Goal: Obtain resource: Obtain resource

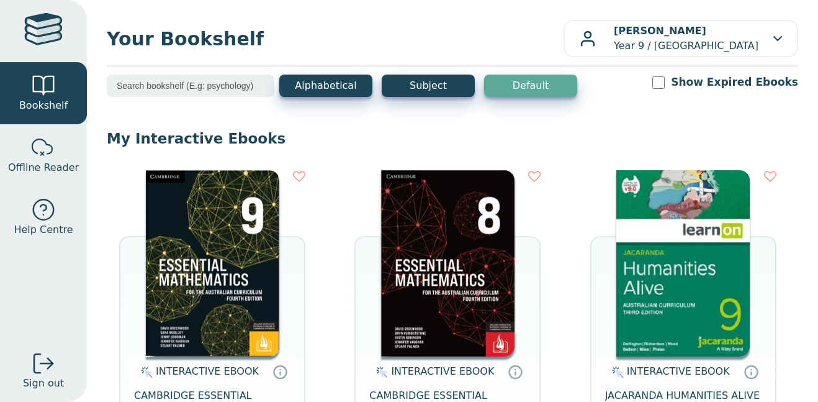
click at [674, 322] on img at bounding box center [683, 263] width 133 height 186
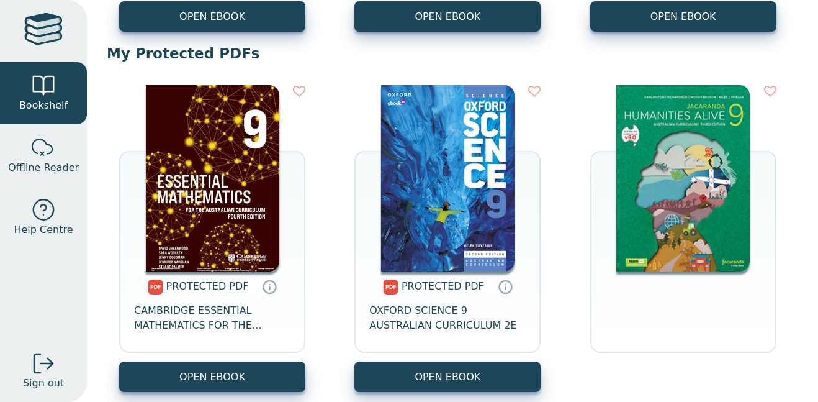
scroll to position [795, 0]
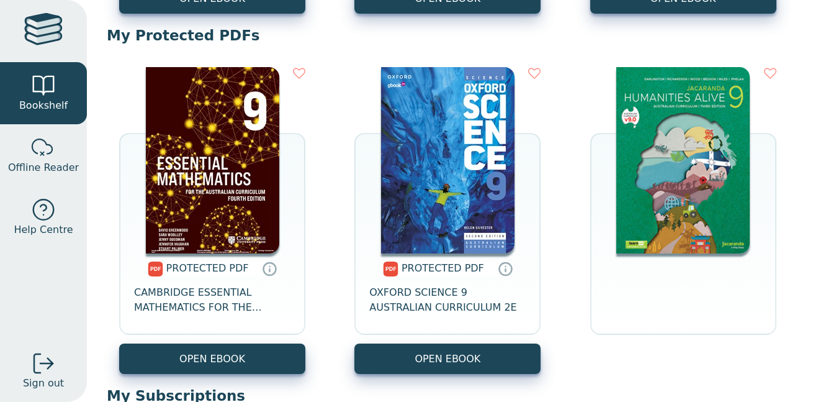
click at [687, 225] on img at bounding box center [683, 160] width 133 height 186
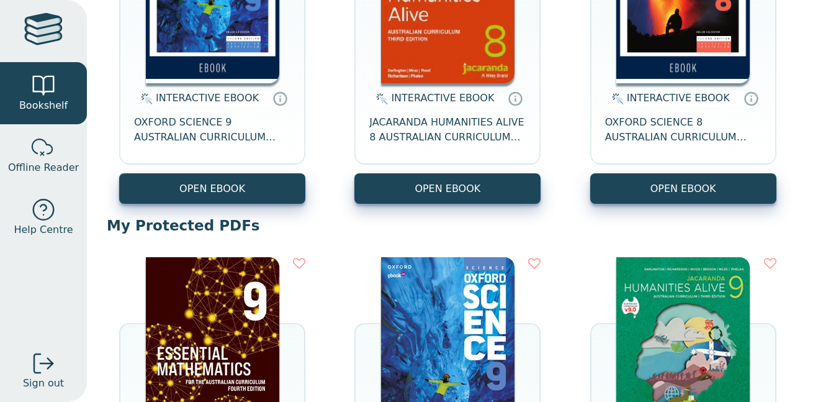
scroll to position [602, 0]
